Goal: Obtain resource: Obtain resource

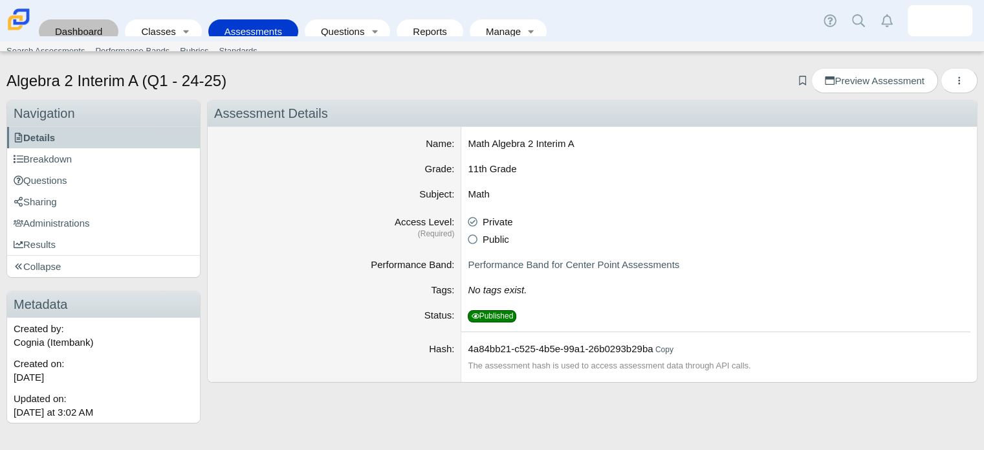
click at [87, 23] on link "Dashboard" at bounding box center [78, 31] width 67 height 24
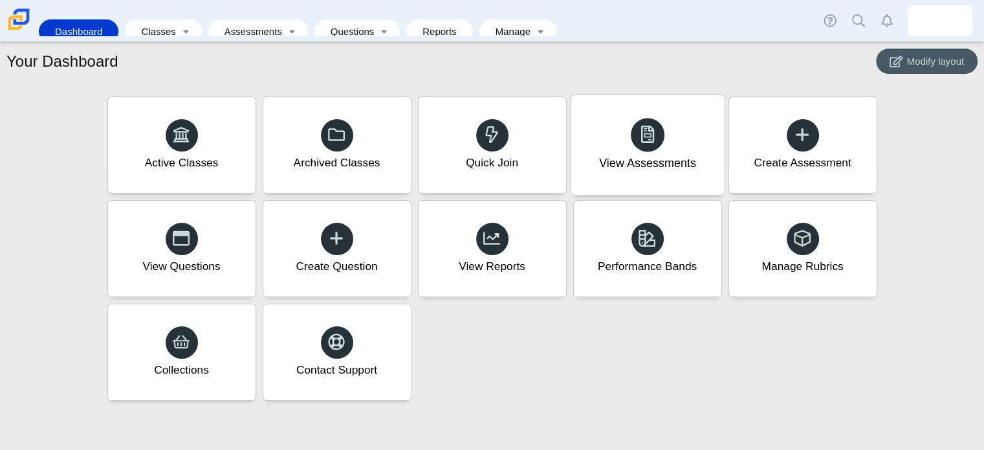
click at [673, 142] on div "View Assessments" at bounding box center [647, 145] width 153 height 100
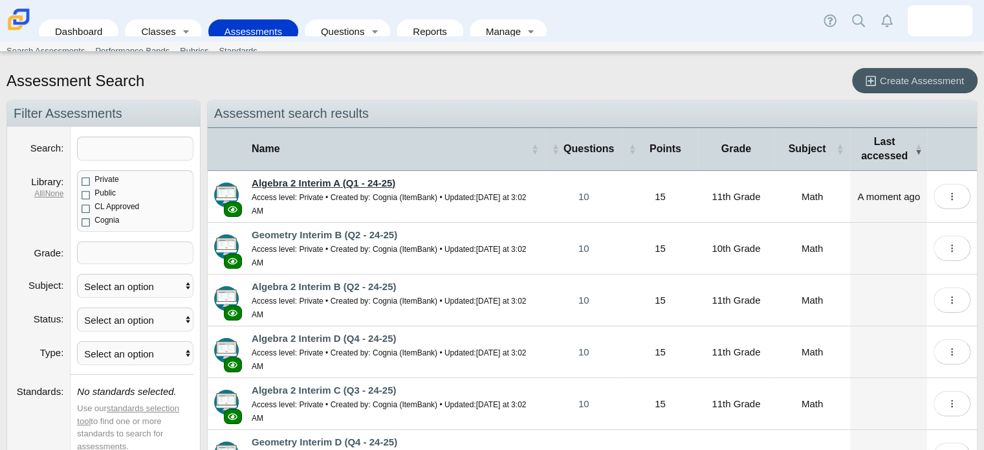
click at [305, 179] on link "Algebra 2 Interim A (Q1 - 24-25)" at bounding box center [324, 182] width 144 height 11
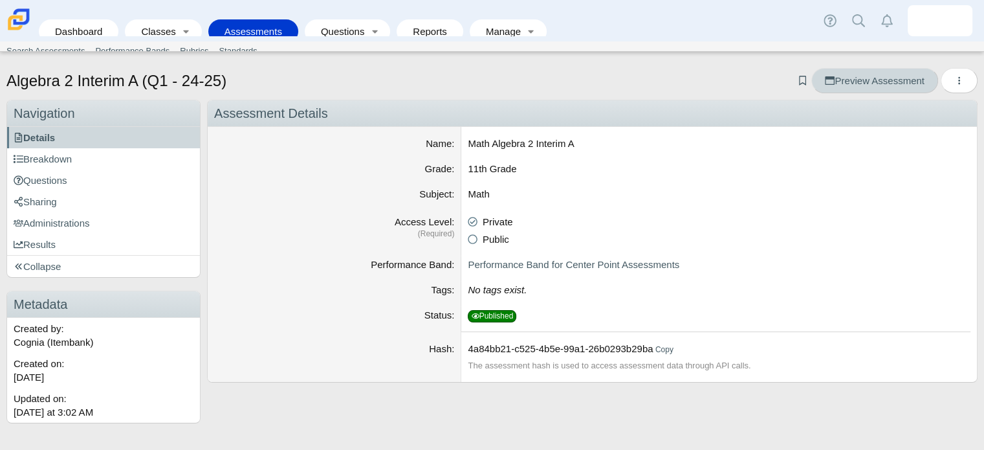
click at [880, 76] on span "Preview Assessment" at bounding box center [874, 80] width 99 height 11
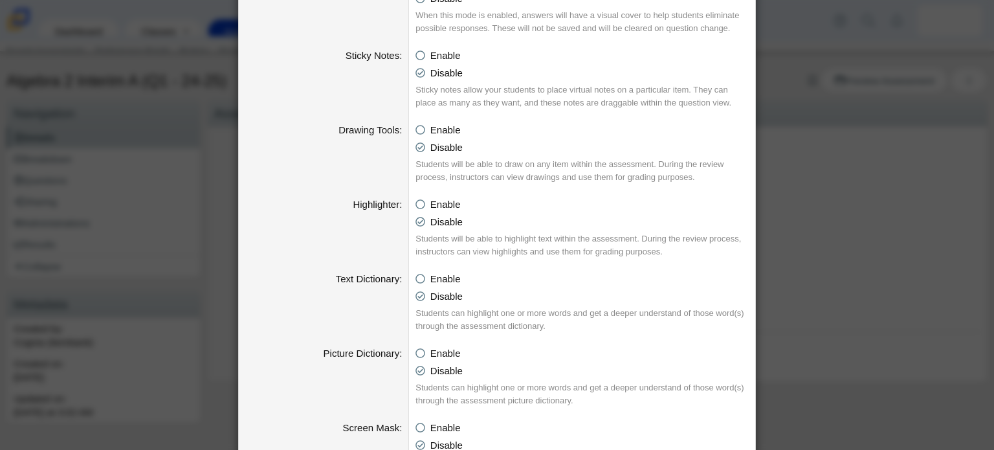
scroll to position [650, 0]
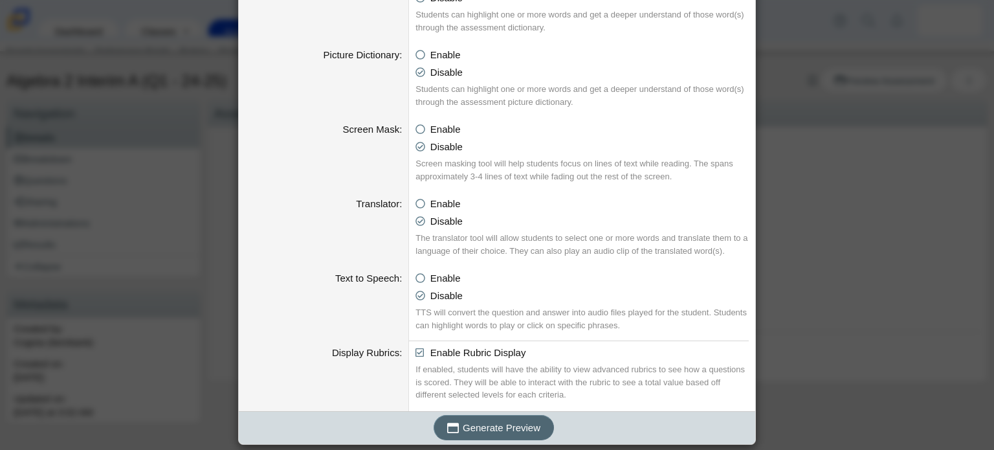
click at [468, 433] on button "Generate Preview" at bounding box center [494, 427] width 120 height 25
click at [782, 156] on div "Generating an Assessment Preview Calculator Enable Basic Calculator Scientific …" at bounding box center [497, 225] width 994 height 450
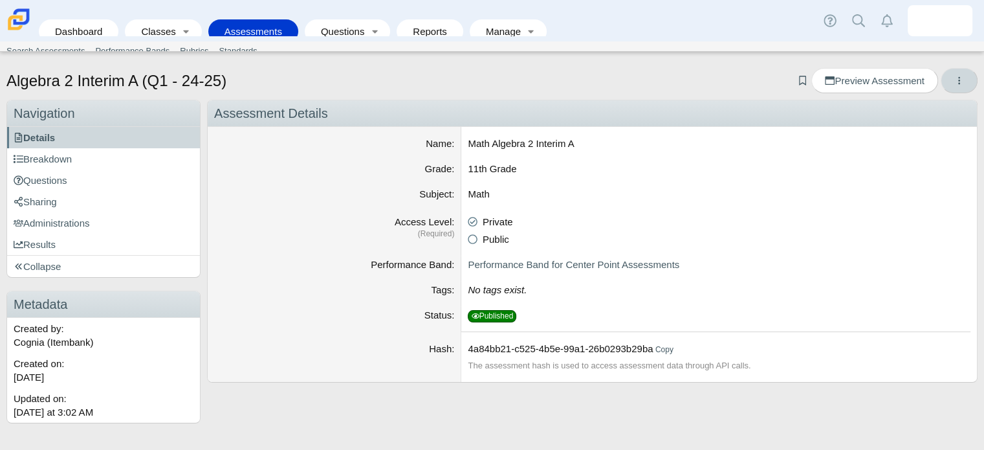
click at [958, 85] on icon "More options" at bounding box center [960, 81] width 10 height 10
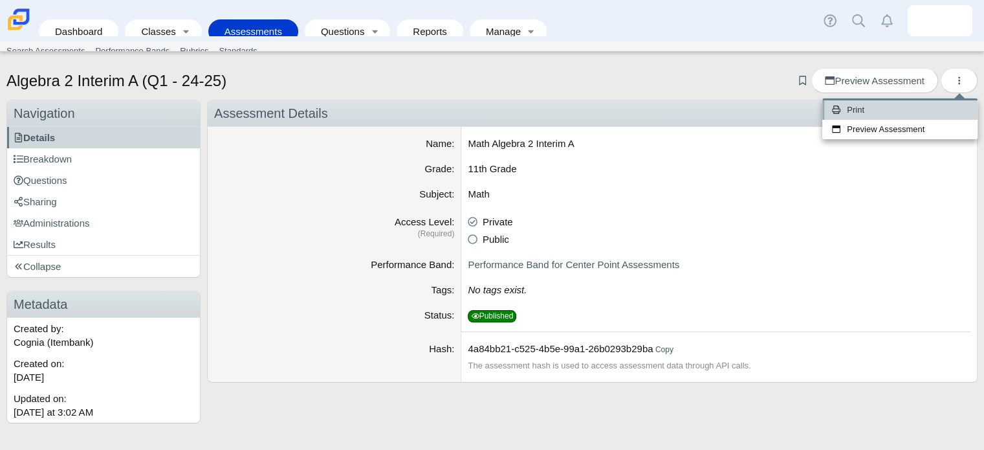
click at [838, 107] on use at bounding box center [836, 109] width 8 height 8
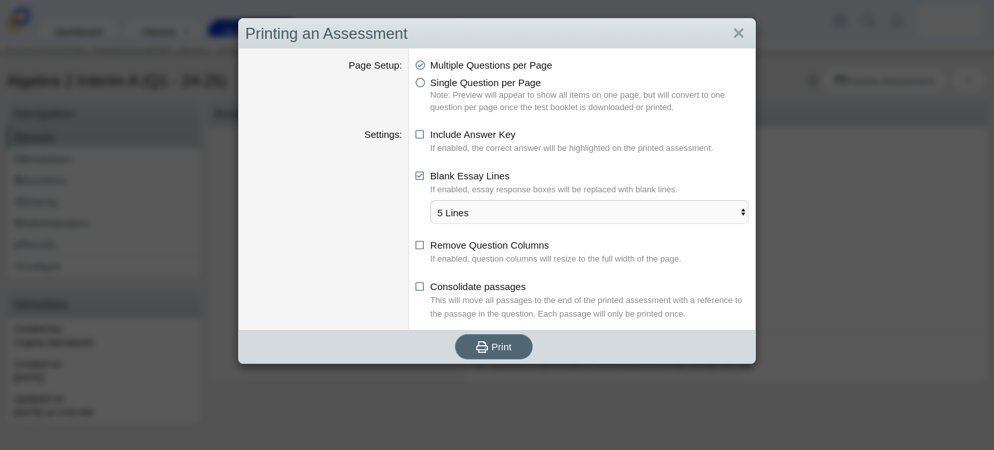
click at [492, 347] on span "Print" at bounding box center [502, 346] width 20 height 11
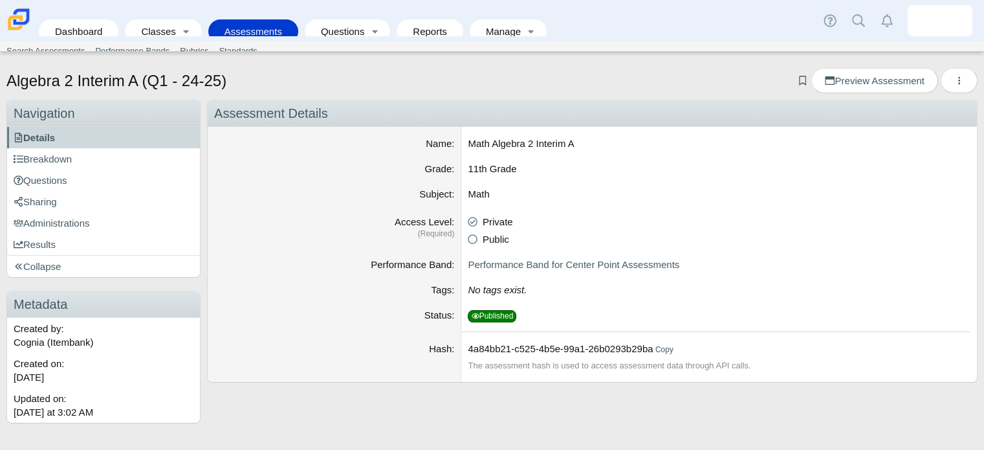
click at [217, 245] on dt "Access Level (Required)" at bounding box center [335, 232] width 254 height 45
click at [962, 83] on icon "More options" at bounding box center [960, 81] width 10 height 10
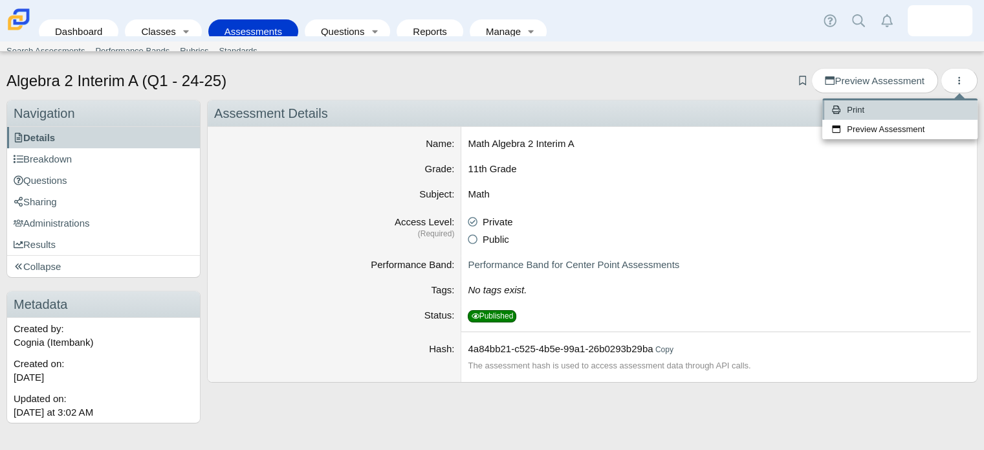
click at [872, 115] on link "Print" at bounding box center [900, 109] width 155 height 19
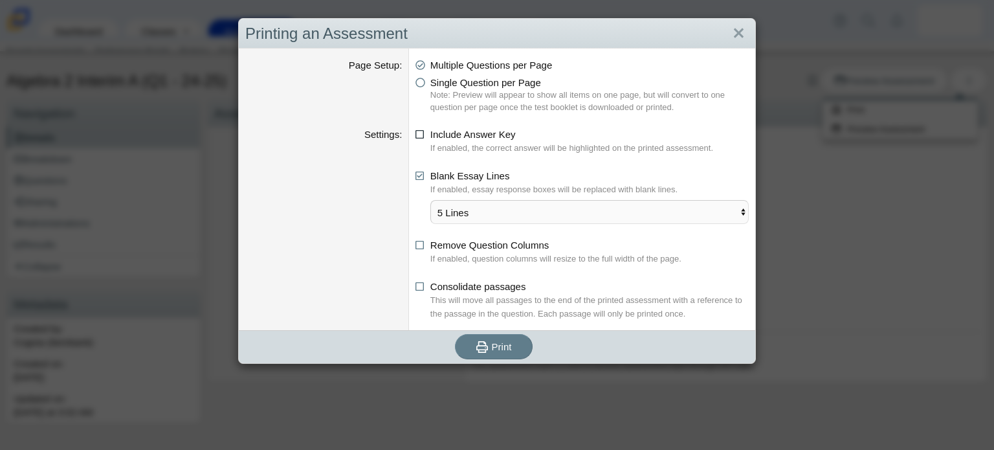
click at [416, 132] on icon at bounding box center [421, 132] width 10 height 9
click at [415, 132] on input "Include Answer Key" at bounding box center [419, 131] width 8 height 8
checkbox input "true"
click at [493, 346] on span "Print" at bounding box center [502, 346] width 20 height 11
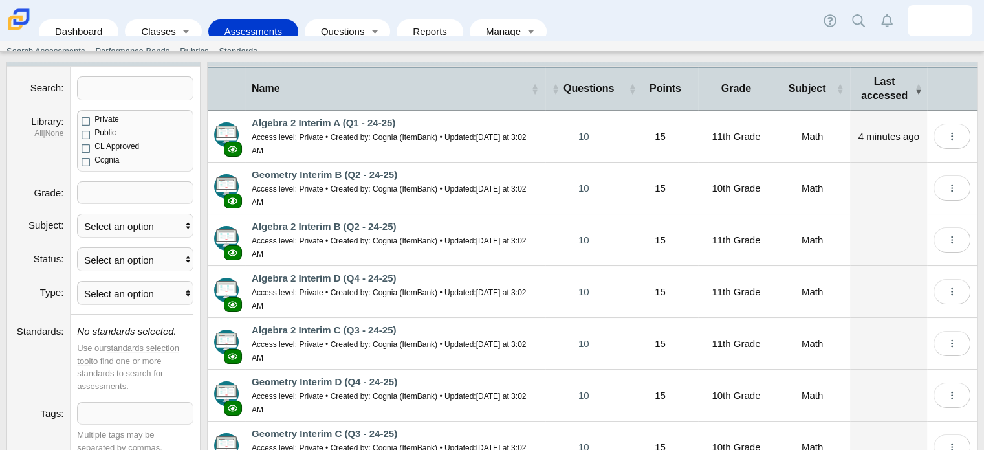
scroll to position [58, 0]
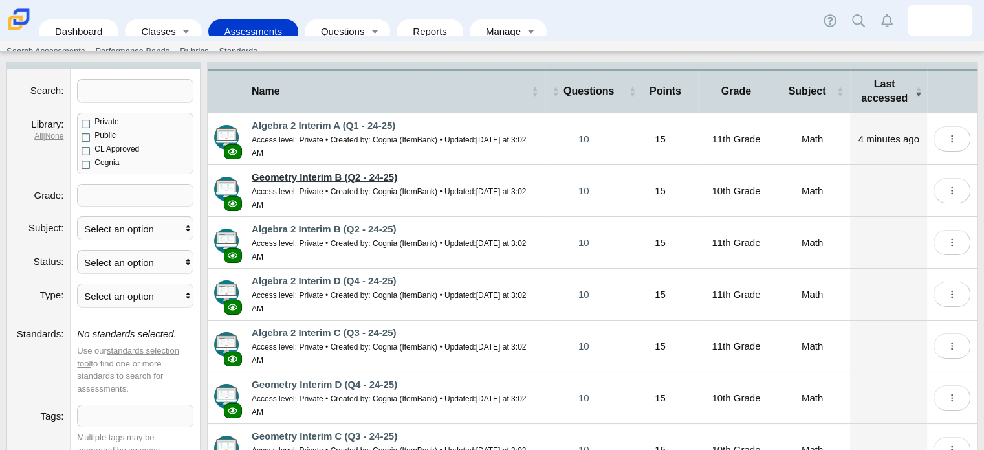
click at [325, 172] on link "Geometry Interim B (Q2 - 24-25)" at bounding box center [325, 177] width 146 height 11
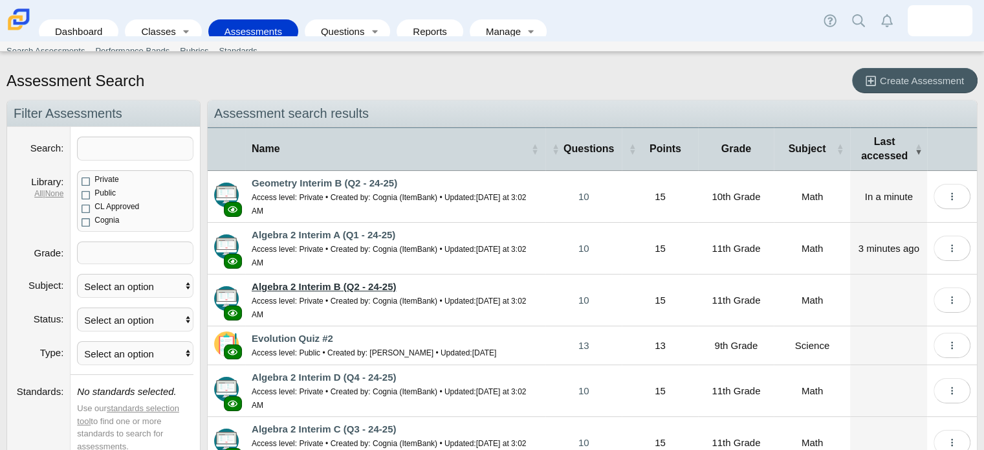
click at [316, 281] on link "Algebra 2 Interim B (Q2 - 24-25)" at bounding box center [324, 286] width 144 height 11
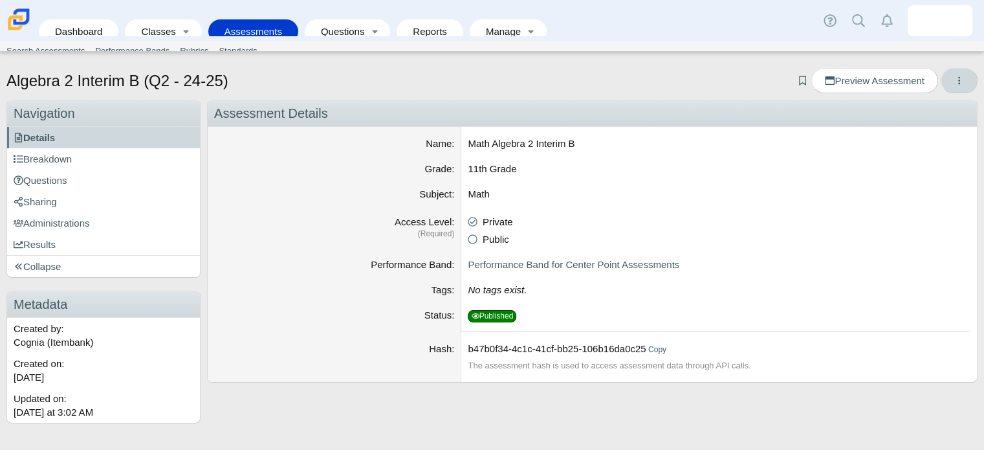
click at [962, 76] on icon "More options" at bounding box center [960, 81] width 10 height 10
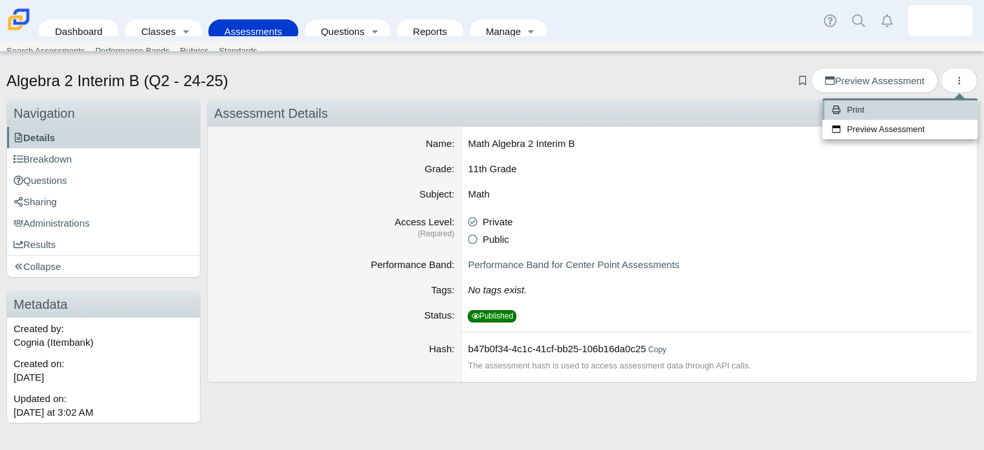
click at [861, 105] on link "Print" at bounding box center [900, 109] width 155 height 19
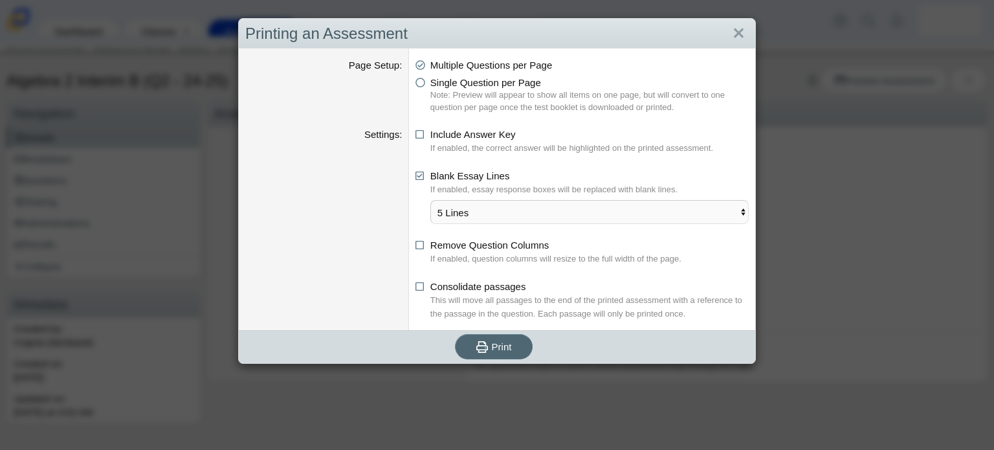
click at [489, 337] on button "Print" at bounding box center [494, 346] width 78 height 25
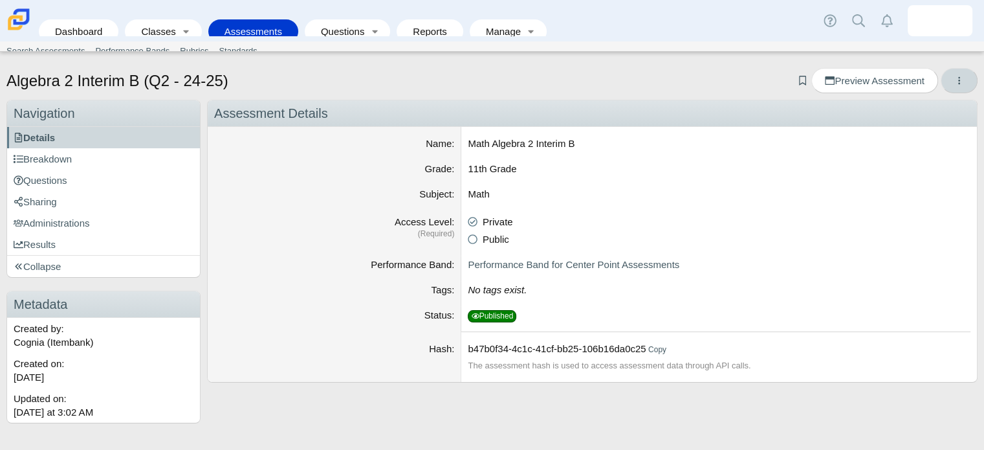
click at [960, 79] on icon "More options" at bounding box center [960, 81] width 10 height 10
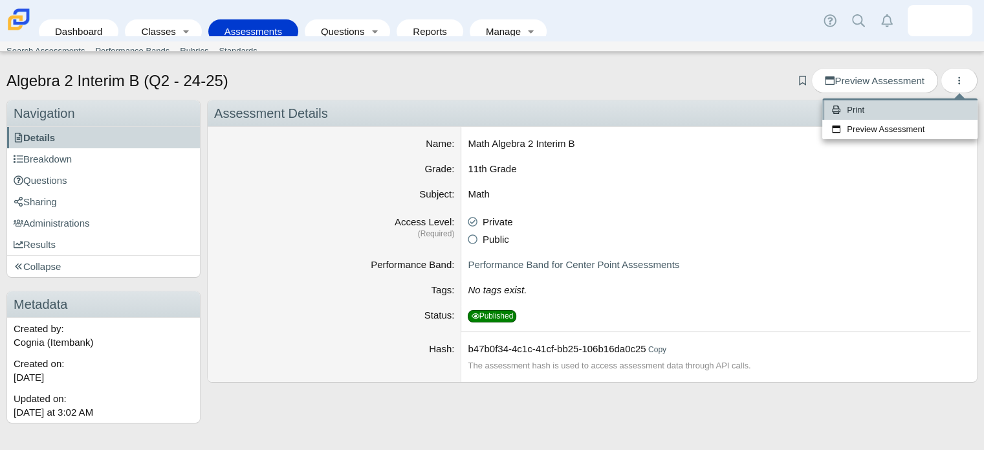
click at [840, 113] on icon at bounding box center [836, 109] width 8 height 8
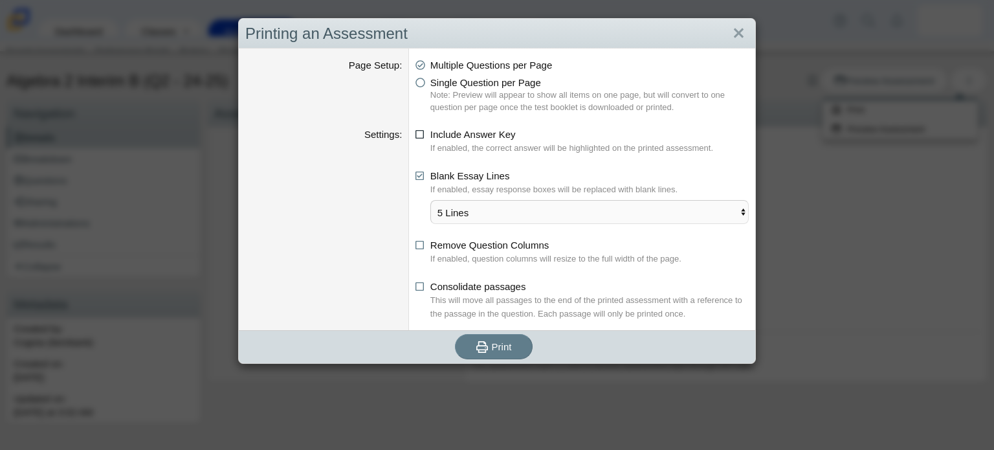
click at [416, 135] on icon at bounding box center [421, 132] width 10 height 9
click at [416, 135] on input "Include Answer Key" at bounding box center [419, 131] width 8 height 8
checkbox input "true"
click at [486, 358] on button "Print" at bounding box center [494, 346] width 78 height 25
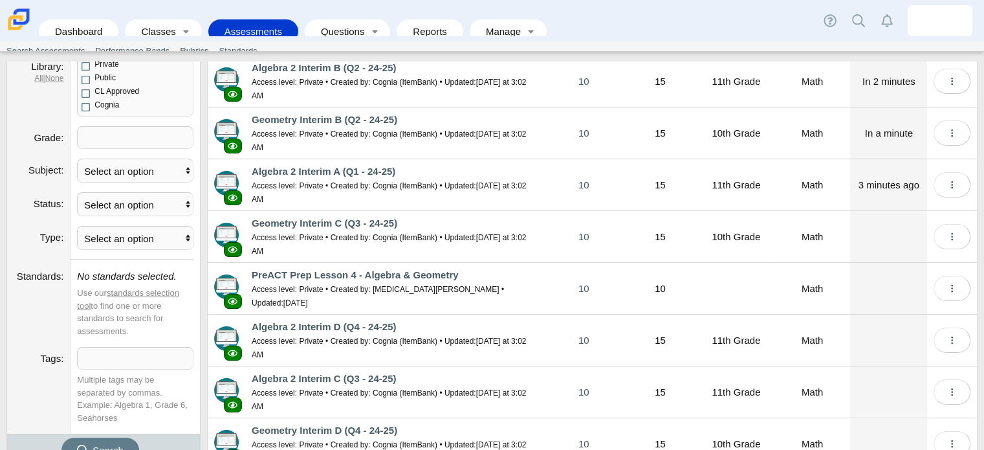
scroll to position [116, 0]
click at [313, 372] on link "Algebra 2 Interim C (Q3 - 24-25)" at bounding box center [324, 377] width 144 height 11
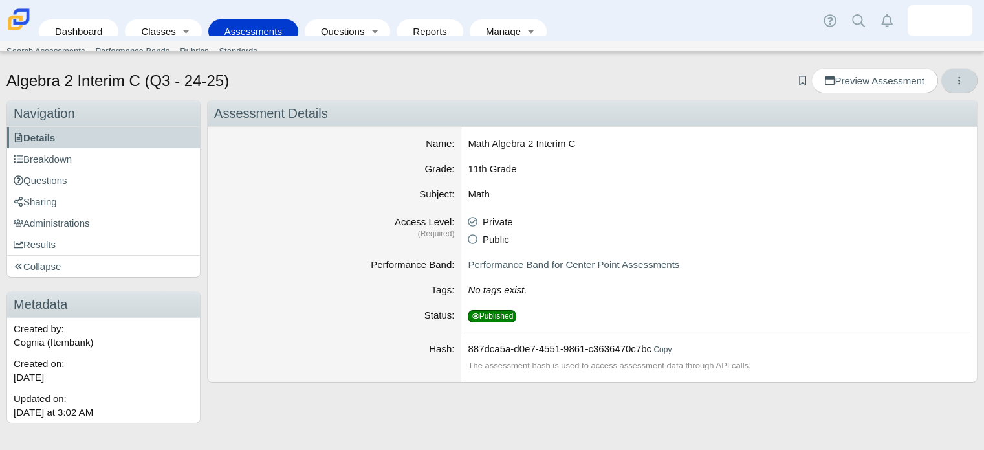
click at [959, 77] on use "More options" at bounding box center [960, 81] width 2 height 8
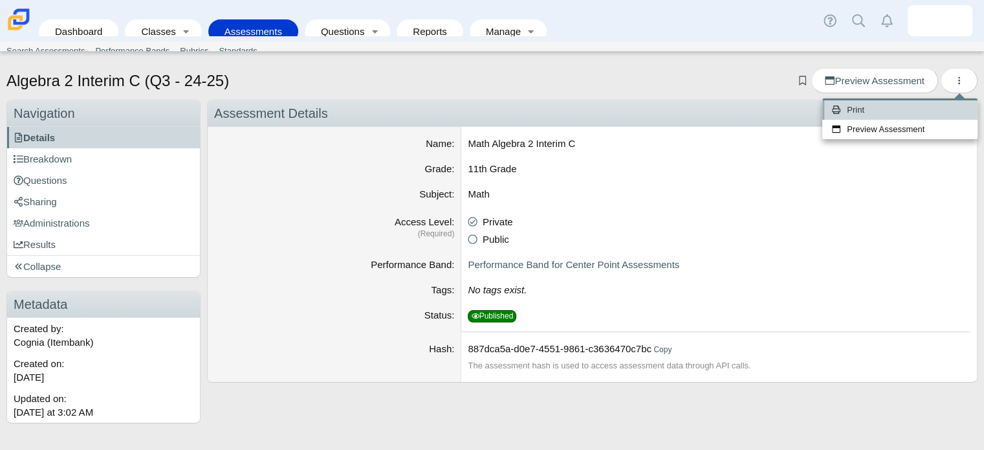
click at [860, 102] on link "Print" at bounding box center [900, 109] width 155 height 19
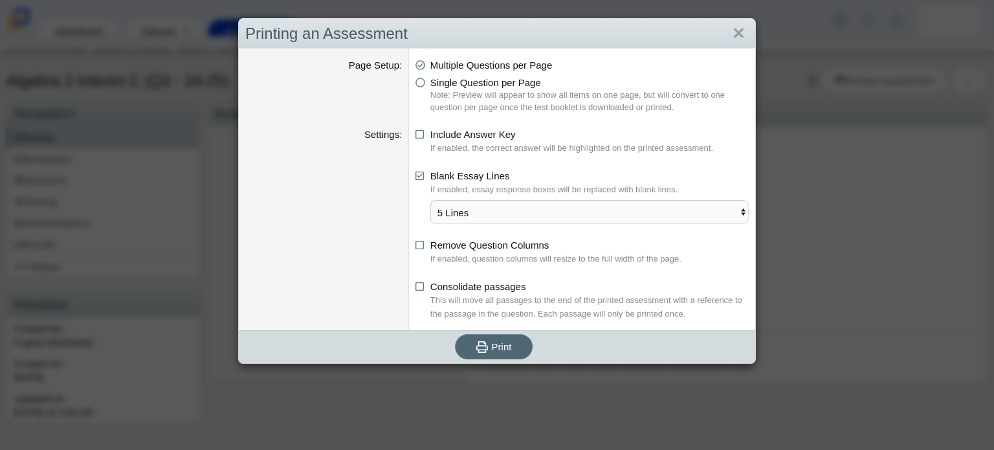
click at [507, 341] on button "Print" at bounding box center [494, 346] width 78 height 25
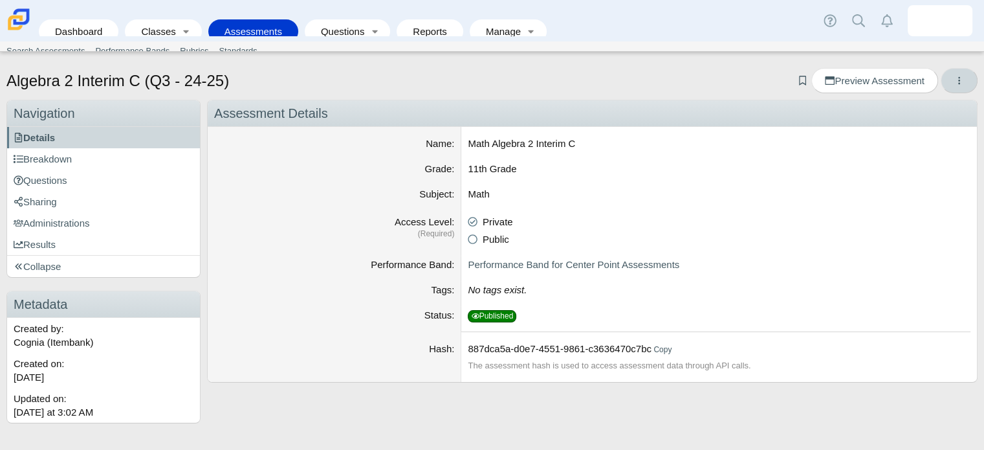
click at [954, 72] on button "More options" at bounding box center [959, 80] width 37 height 25
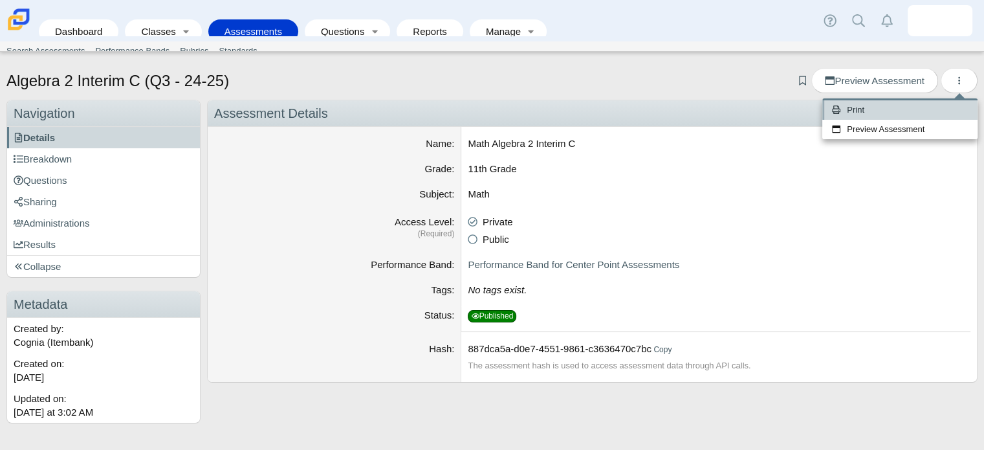
click at [844, 113] on icon at bounding box center [839, 109] width 15 height 8
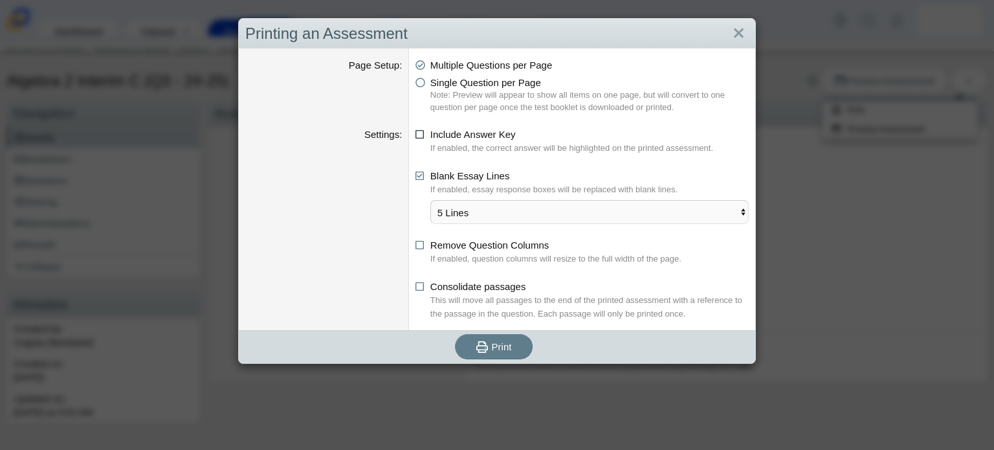
click at [417, 135] on icon at bounding box center [421, 132] width 10 height 9
click at [417, 135] on input "Include Answer Key" at bounding box center [419, 131] width 8 height 8
checkbox input "true"
click at [497, 342] on span "Print" at bounding box center [502, 346] width 20 height 11
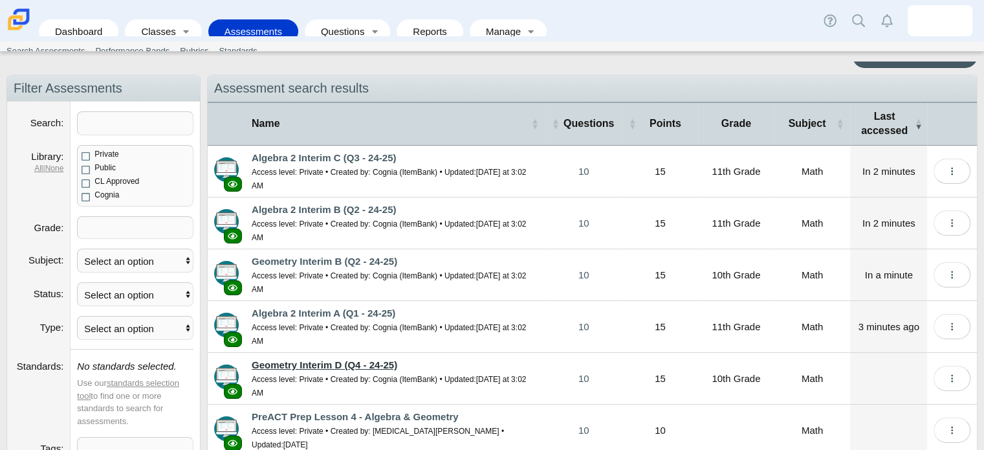
scroll to position [26, 0]
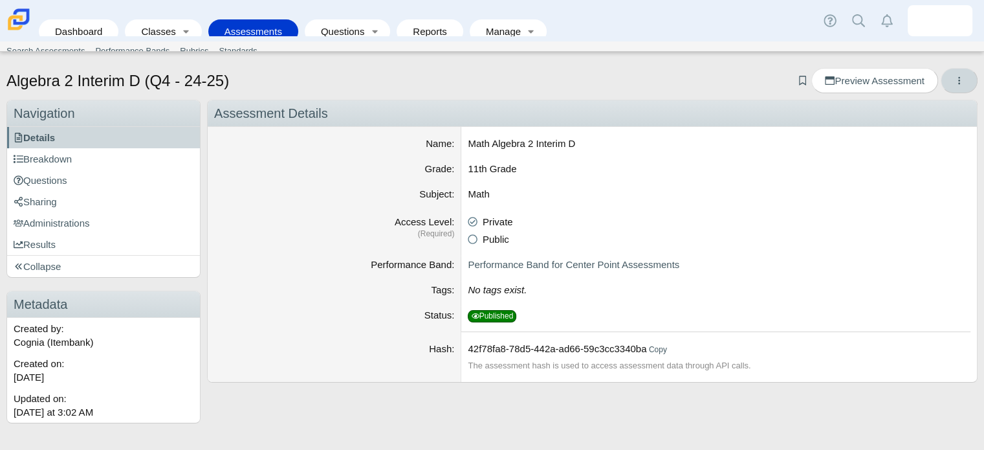
click at [957, 77] on icon "More options" at bounding box center [960, 81] width 10 height 10
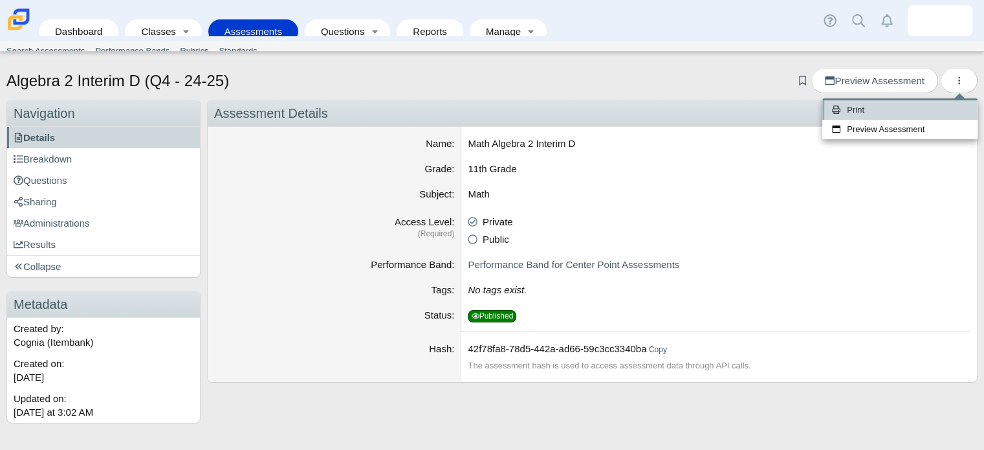
click at [865, 105] on link "Print" at bounding box center [900, 109] width 155 height 19
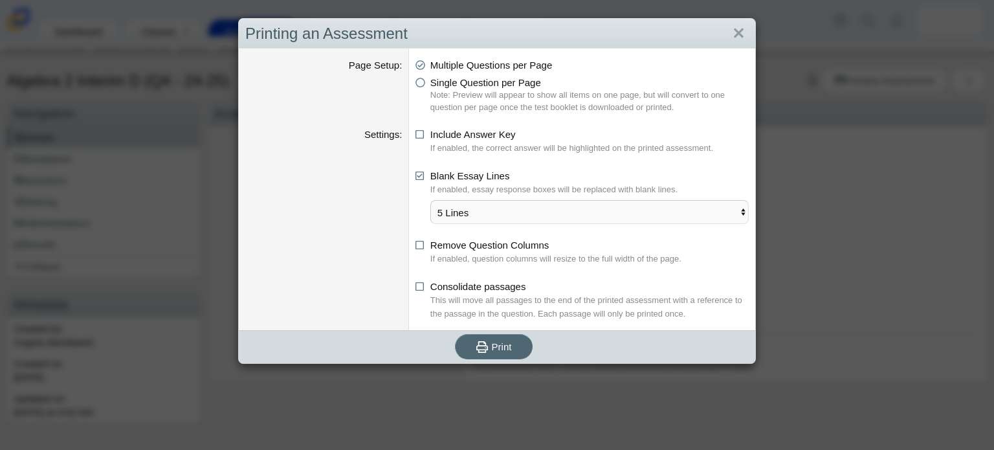
click at [496, 338] on button "Print" at bounding box center [494, 346] width 78 height 25
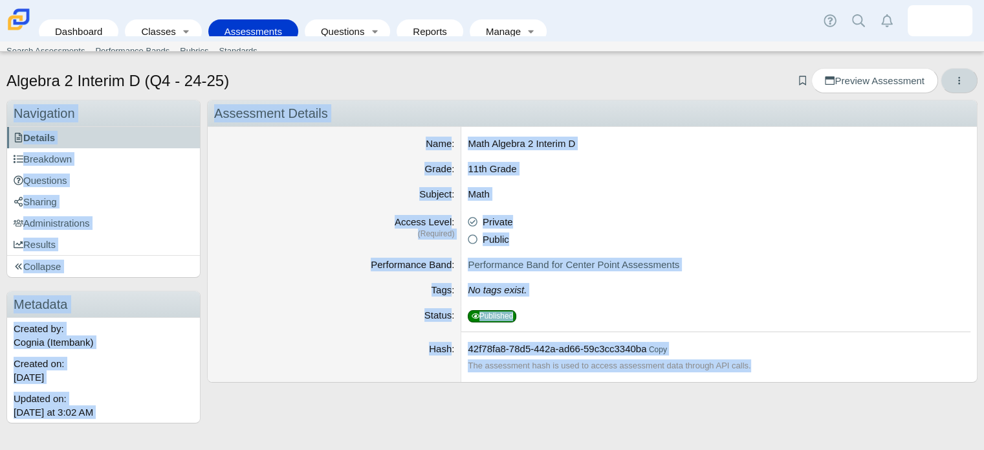
drag, startPoint x: 963, startPoint y: 98, endPoint x: 955, endPoint y: 78, distance: 21.8
click at [955, 78] on div "Algebra 2 Interim D (Q4 - 24-25) Add bookmark Preview Assessment Navigation Nav…" at bounding box center [492, 255] width 984 height 388
click at [955, 78] on icon "More options" at bounding box center [960, 81] width 10 height 10
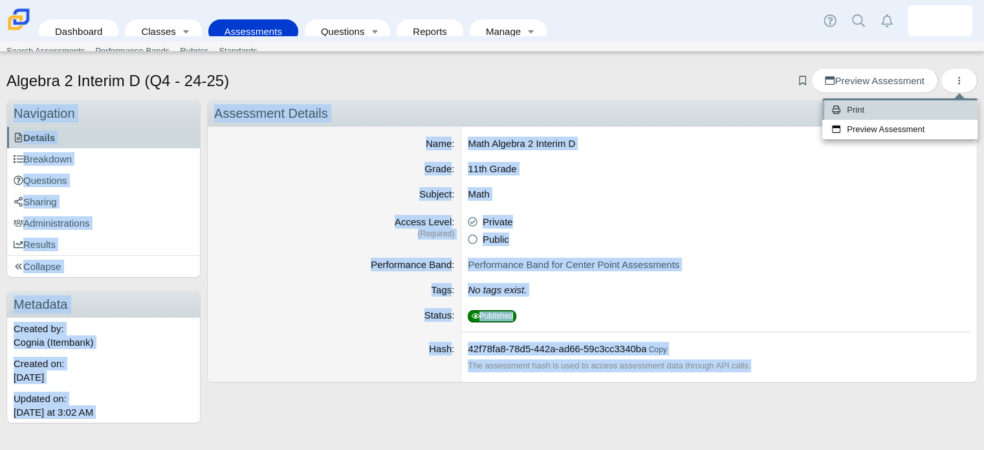
click at [855, 106] on link "Print" at bounding box center [900, 109] width 155 height 19
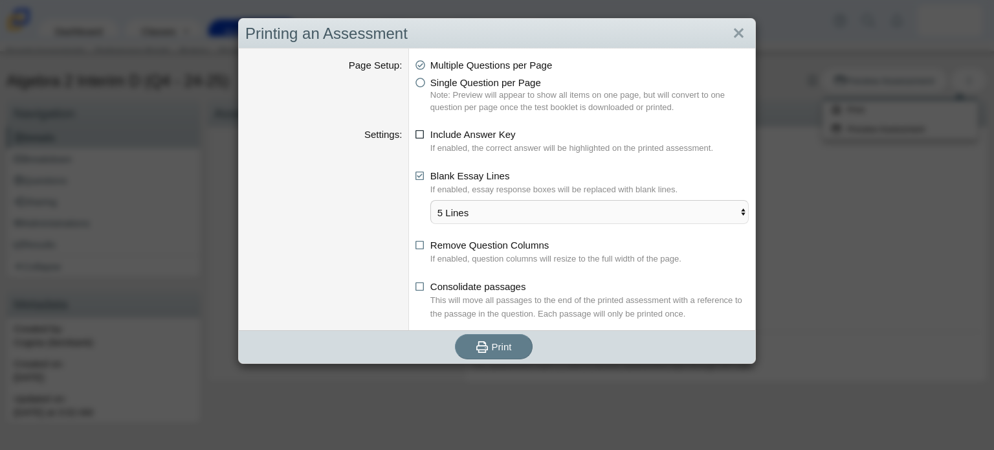
click at [416, 135] on icon at bounding box center [421, 132] width 10 height 9
click at [416, 135] on input "Include Answer Key" at bounding box center [419, 131] width 8 height 8
checkbox input "true"
click at [487, 353] on button "Print" at bounding box center [494, 346] width 78 height 25
